Goal: Find specific page/section

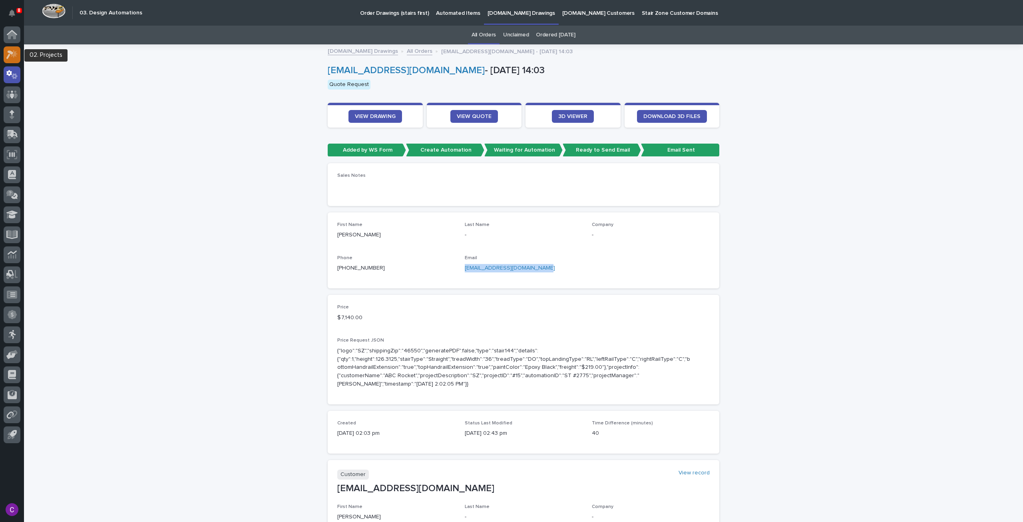
click at [20, 48] on link at bounding box center [12, 54] width 17 height 17
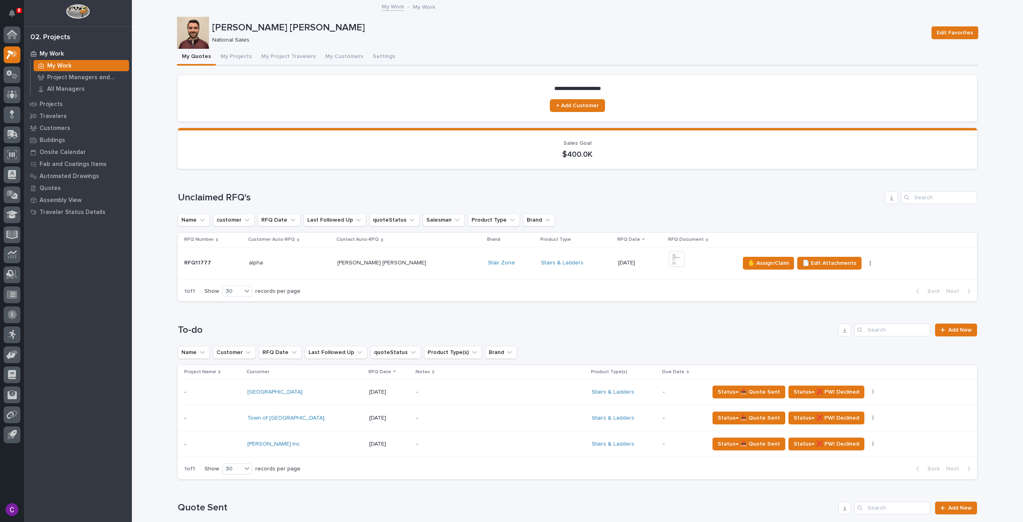
click at [677, 263] on div "+ 0" at bounding box center [701, 263] width 65 height 24
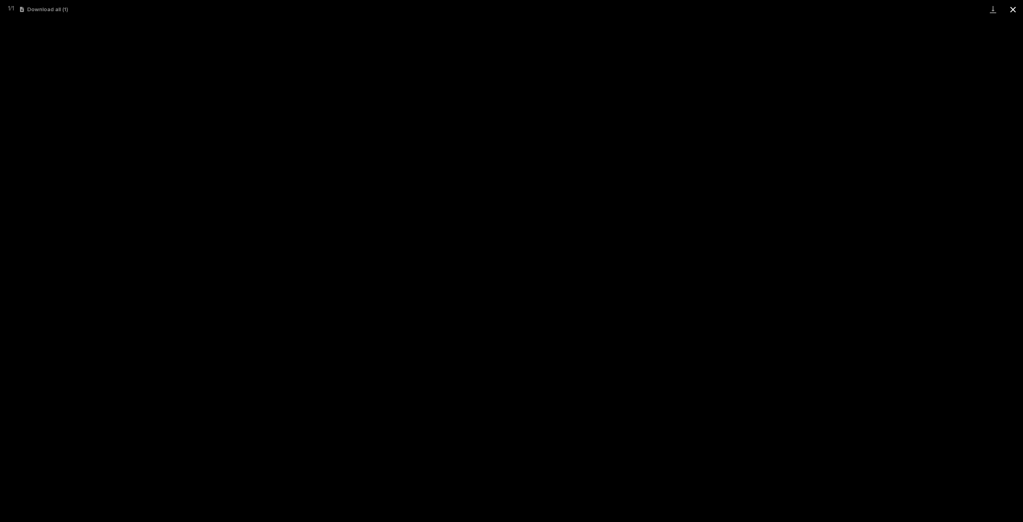
click at [1012, 10] on button "Close gallery" at bounding box center [1013, 9] width 20 height 19
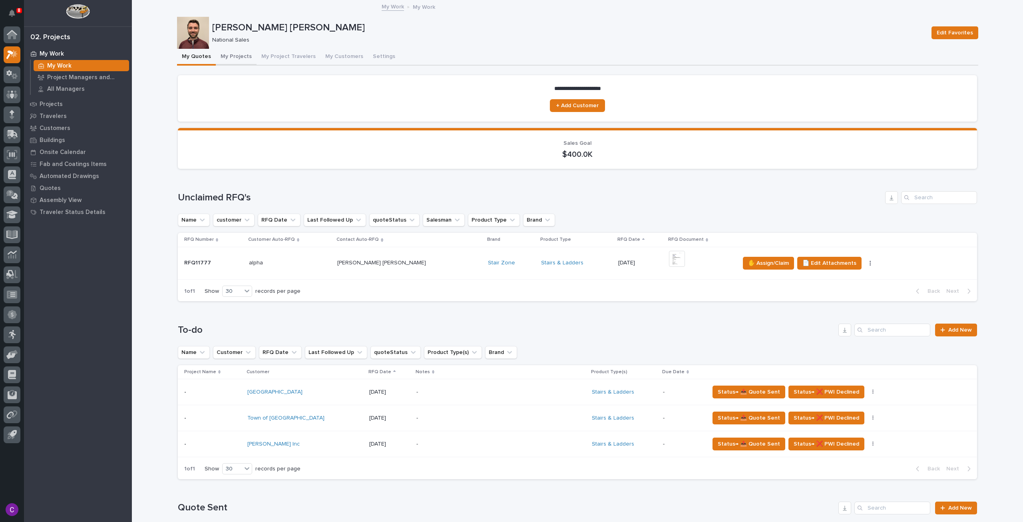
click at [233, 52] on button "My Projects" at bounding box center [236, 57] width 41 height 17
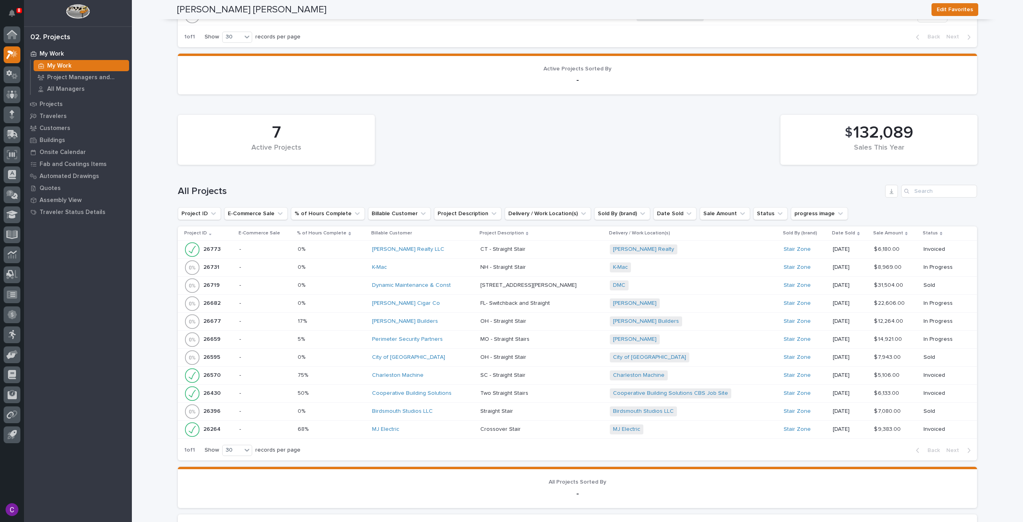
scroll to position [599, 0]
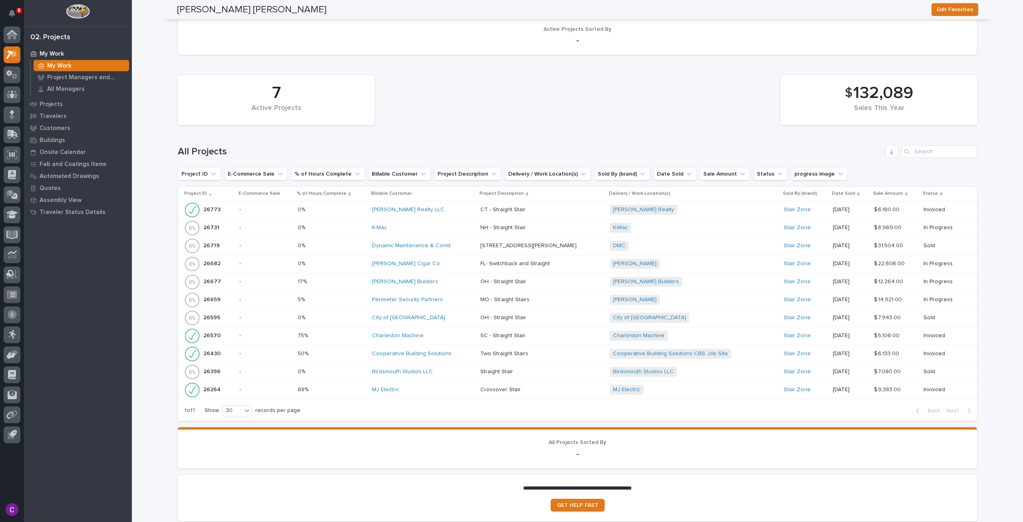
click at [430, 317] on div "City of [GEOGRAPHIC_DATA]" at bounding box center [423, 317] width 102 height 7
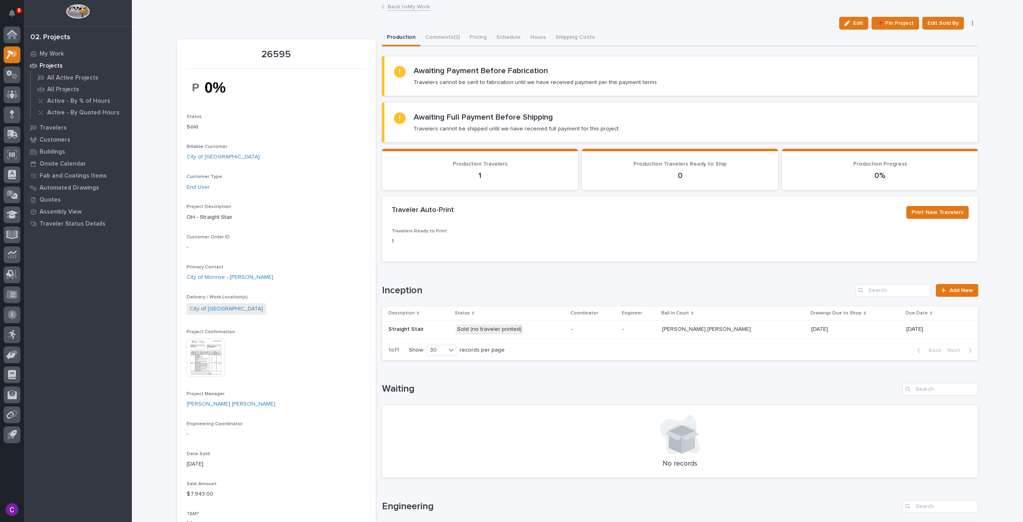
click at [216, 345] on img at bounding box center [206, 357] width 38 height 38
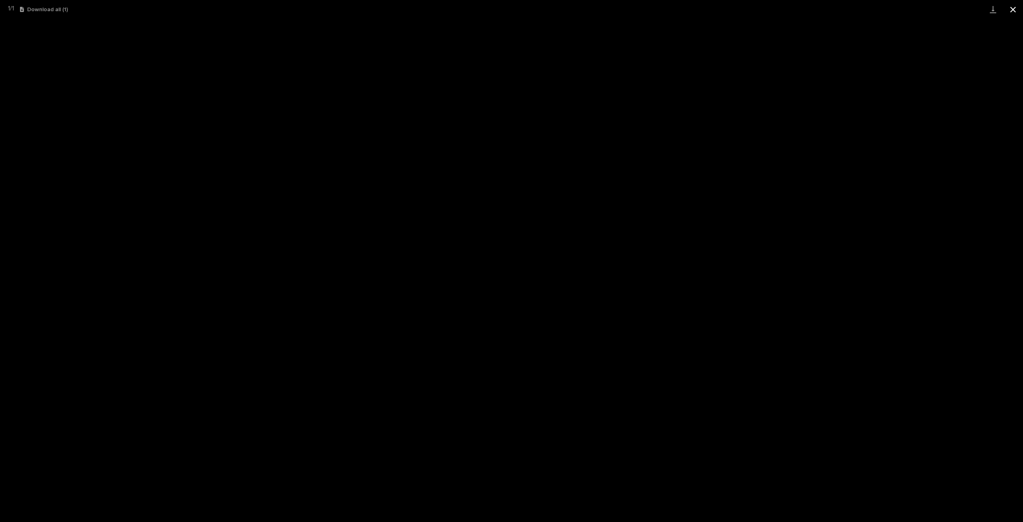
click at [1009, 5] on button "Close gallery" at bounding box center [1013, 9] width 20 height 19
